Goal: Information Seeking & Learning: Learn about a topic

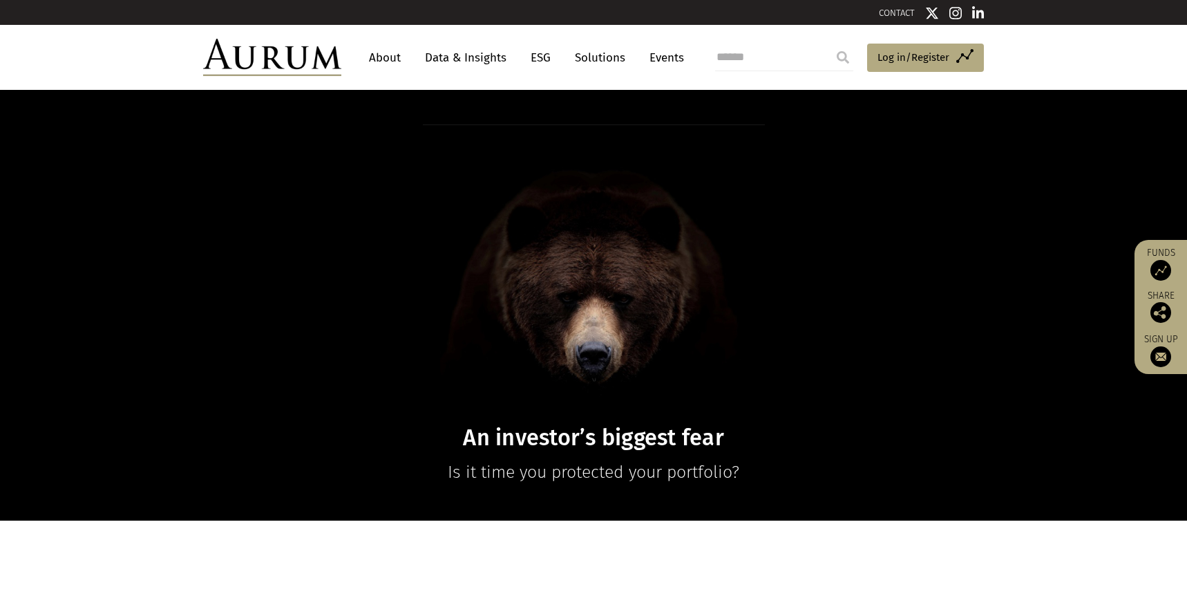
click at [536, 57] on link "ESG" at bounding box center [541, 58] width 34 height 26
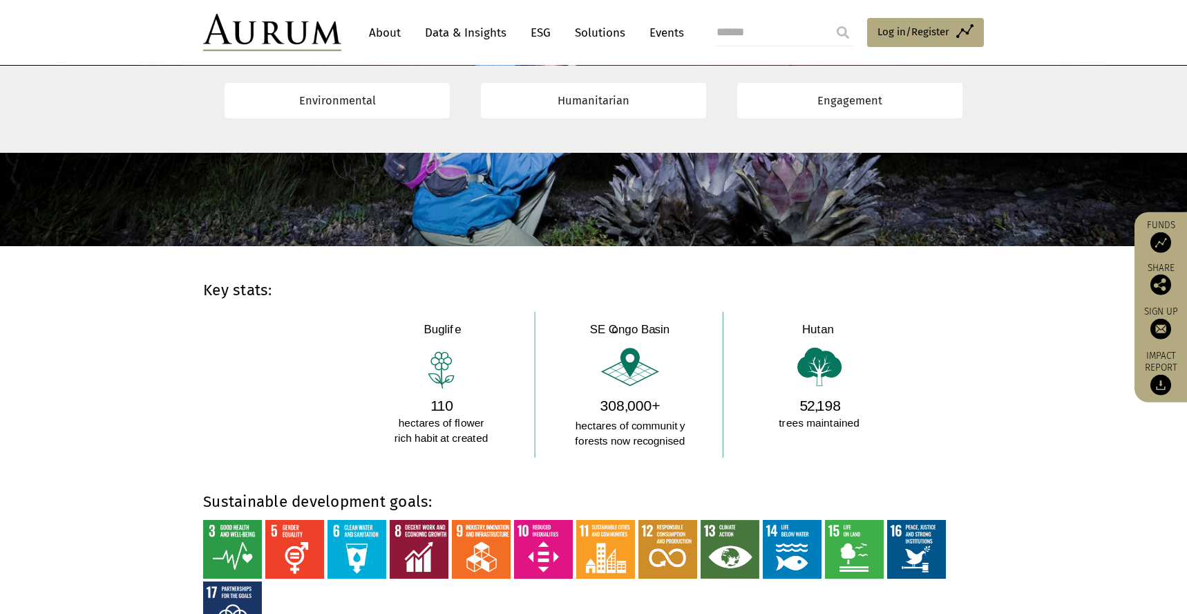
scroll to position [867, 0]
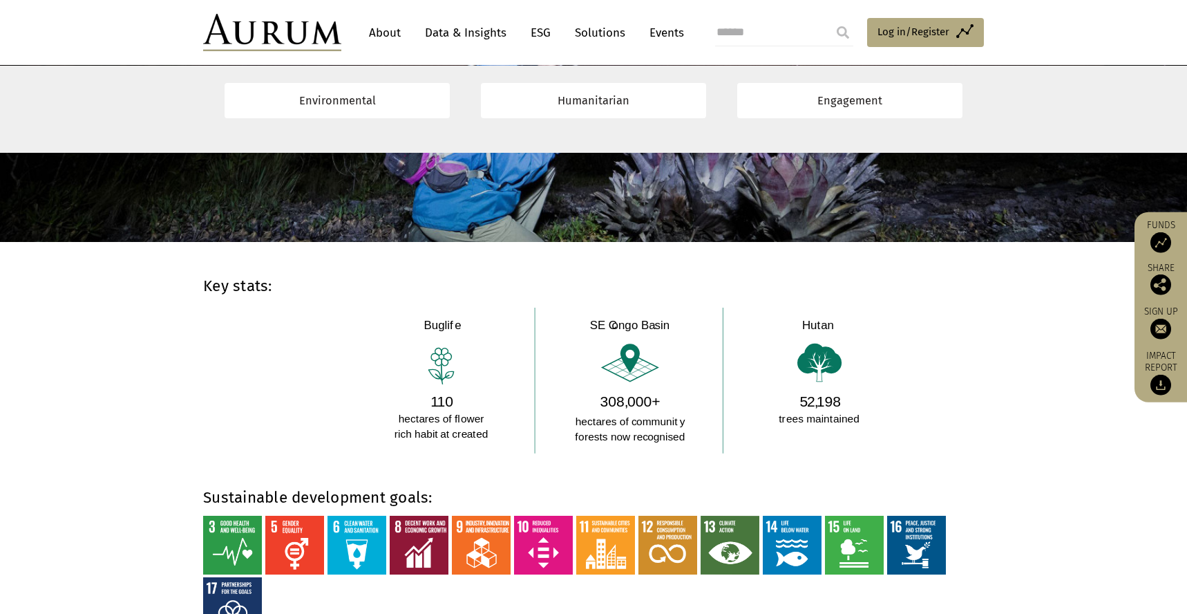
drag, startPoint x: 639, startPoint y: 324, endPoint x: 676, endPoint y: 551, distance: 230.4
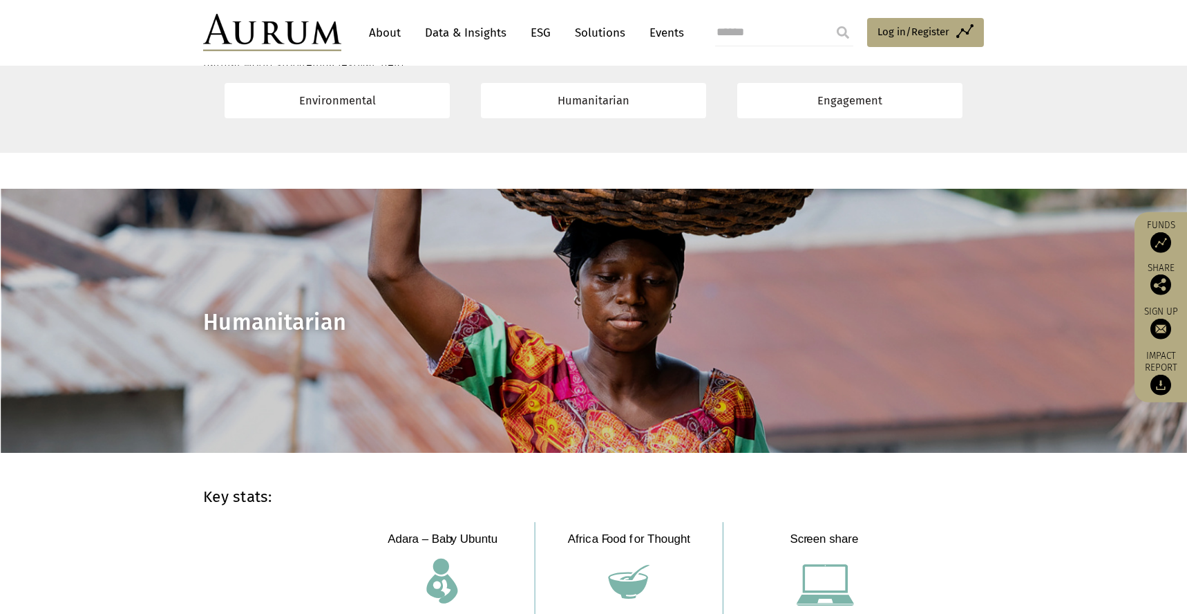
scroll to position [3799, 0]
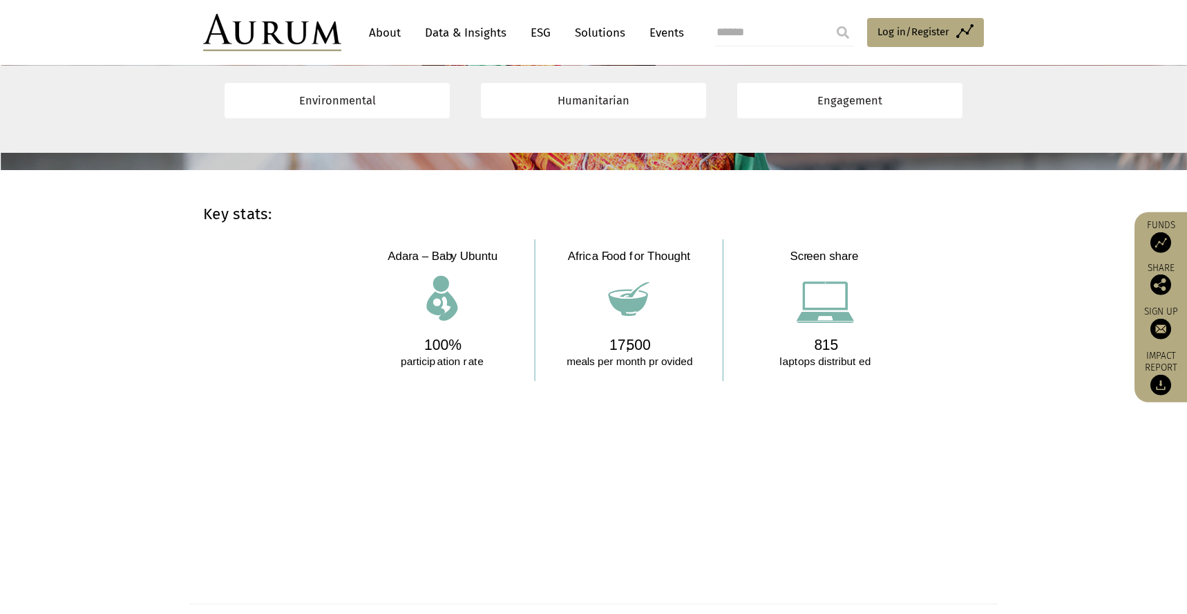
drag, startPoint x: 443, startPoint y: 301, endPoint x: 9, endPoint y: 42, distance: 505.4
